Goal: Find specific page/section: Find specific page/section

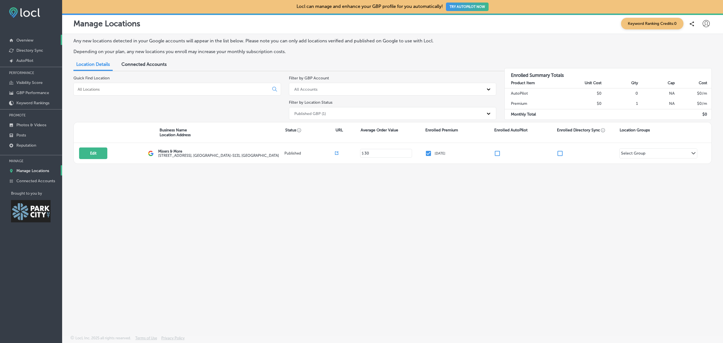
click at [29, 41] on p "Overview" at bounding box center [24, 40] width 17 height 5
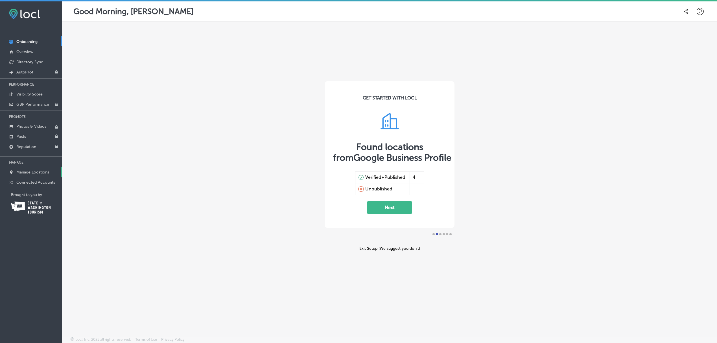
click at [36, 173] on p "Manage Locations" at bounding box center [32, 172] width 33 height 5
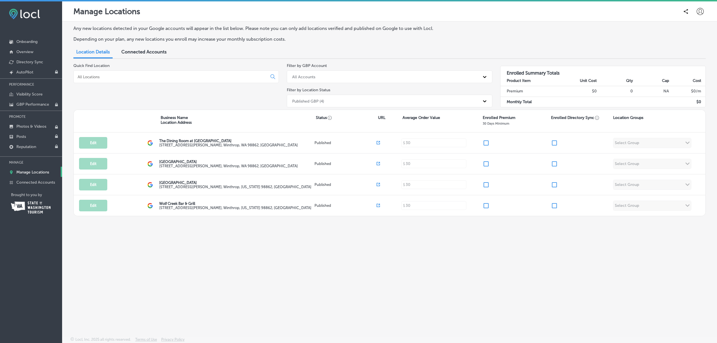
click at [138, 259] on div "Any new locations detected in your Google accounts will appear in the list belo…" at bounding box center [389, 165] width 655 height 289
